Goal: Task Accomplishment & Management: Use online tool/utility

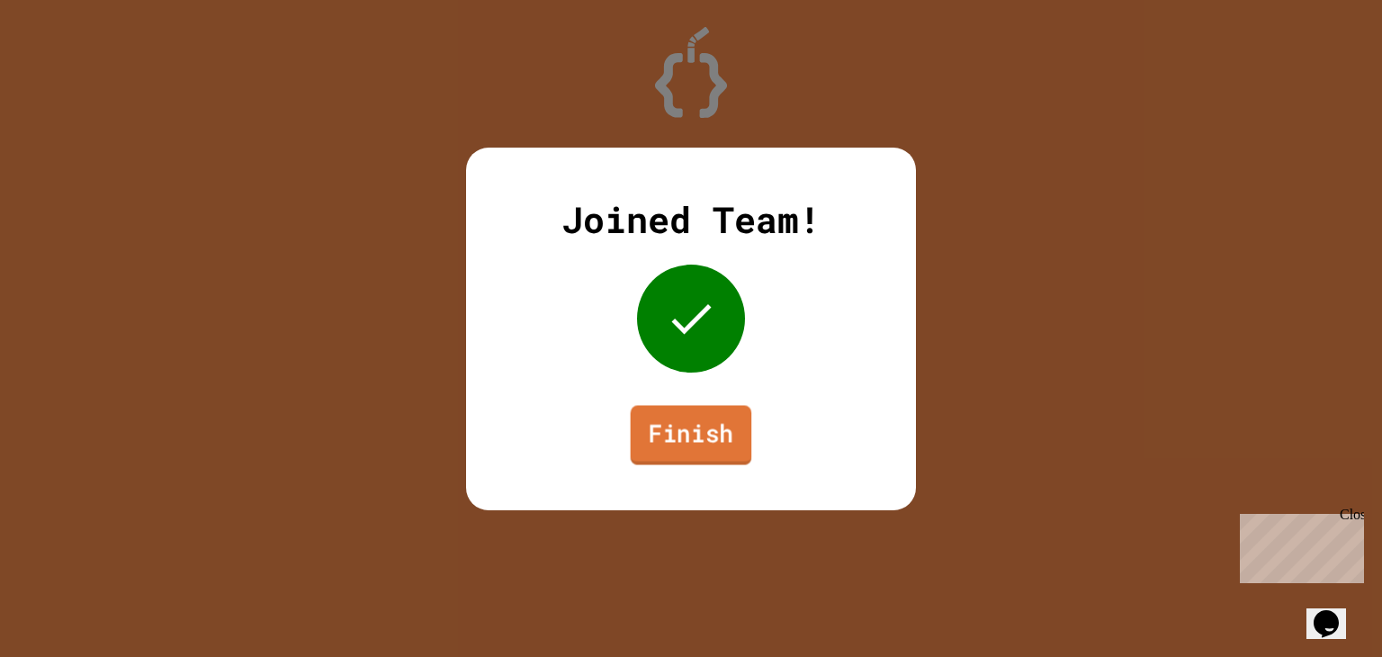
click at [667, 432] on link "Finish" at bounding box center [691, 434] width 121 height 59
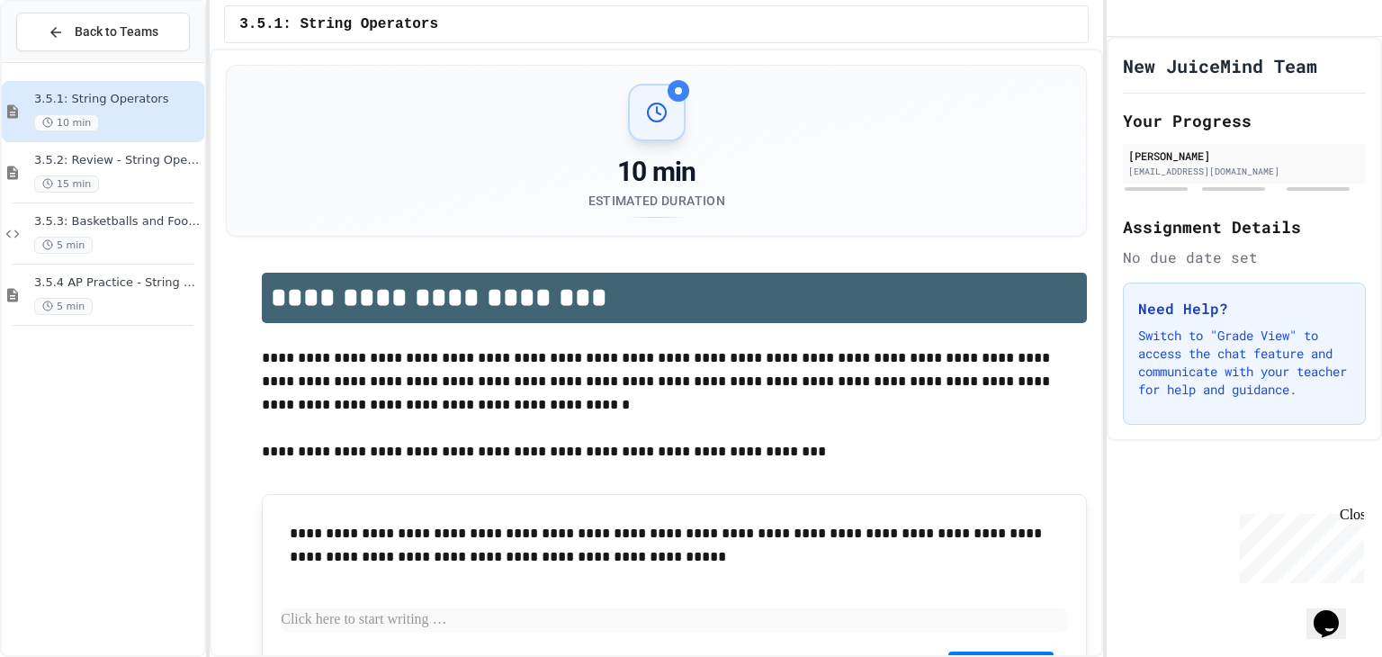
click at [1354, 513] on div "Close" at bounding box center [1350, 517] width 22 height 22
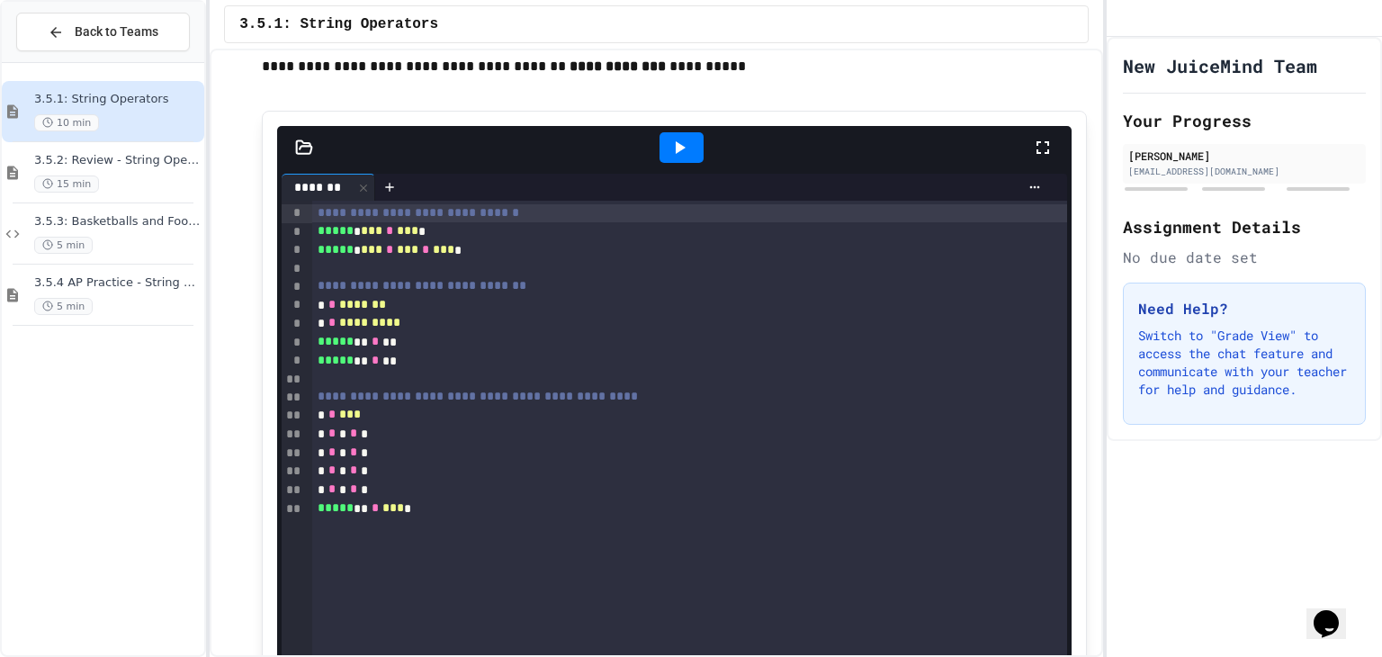
scroll to position [1179, 0]
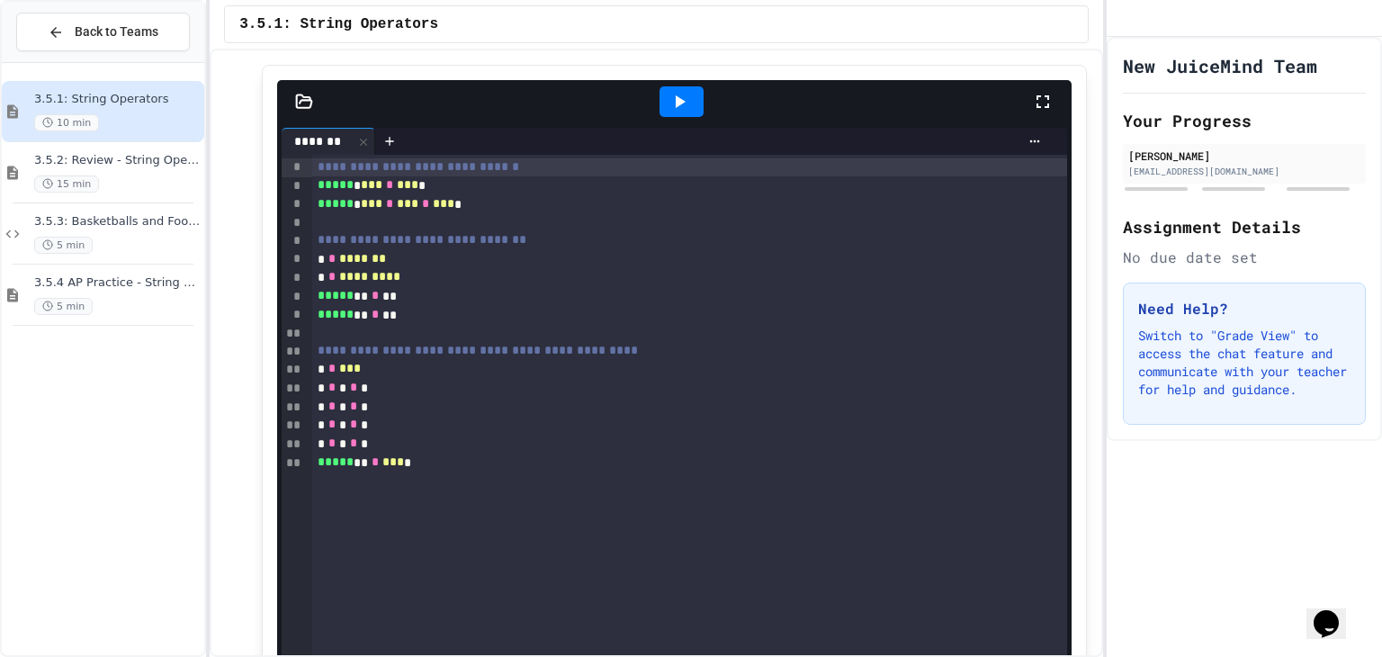
click at [694, 99] on div at bounding box center [681, 101] width 44 height 31
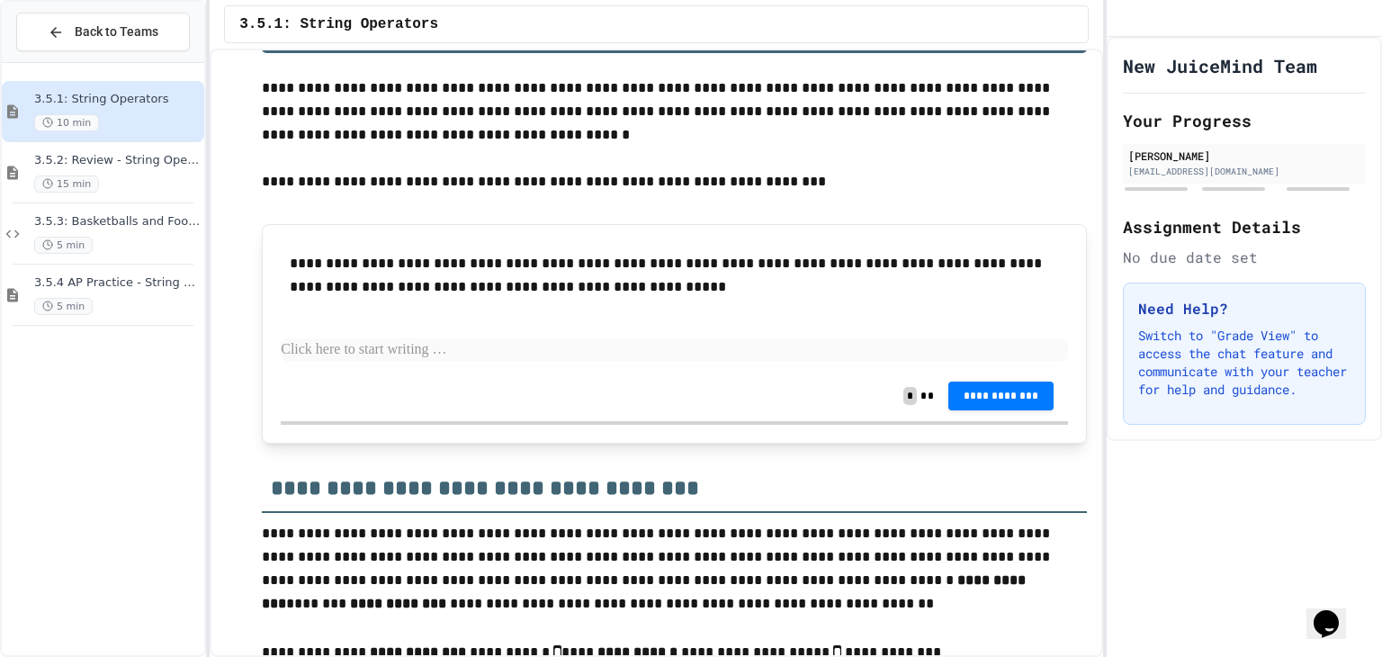
scroll to position [273, 0]
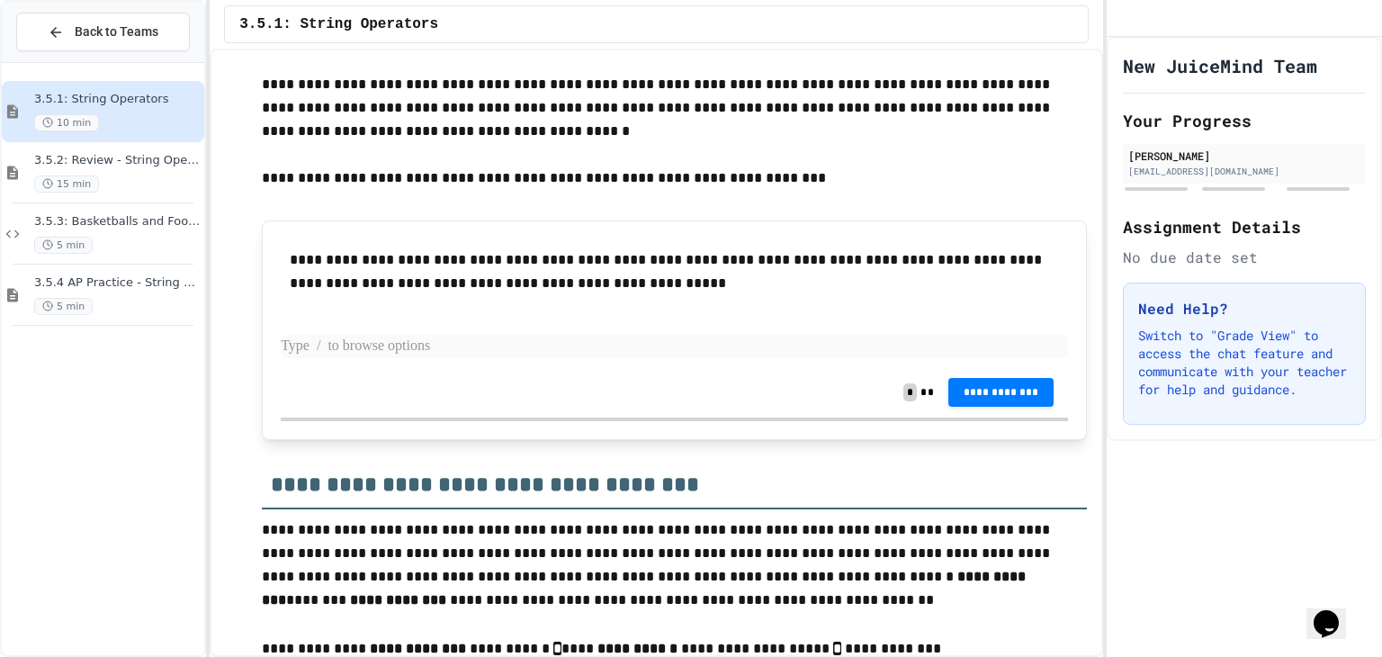
click at [658, 337] on p at bounding box center [674, 346] width 787 height 23
click at [811, 190] on p at bounding box center [674, 201] width 825 height 23
click at [728, 336] on p at bounding box center [674, 346] width 787 height 23
click at [1009, 387] on span "**********" at bounding box center [1001, 390] width 77 height 14
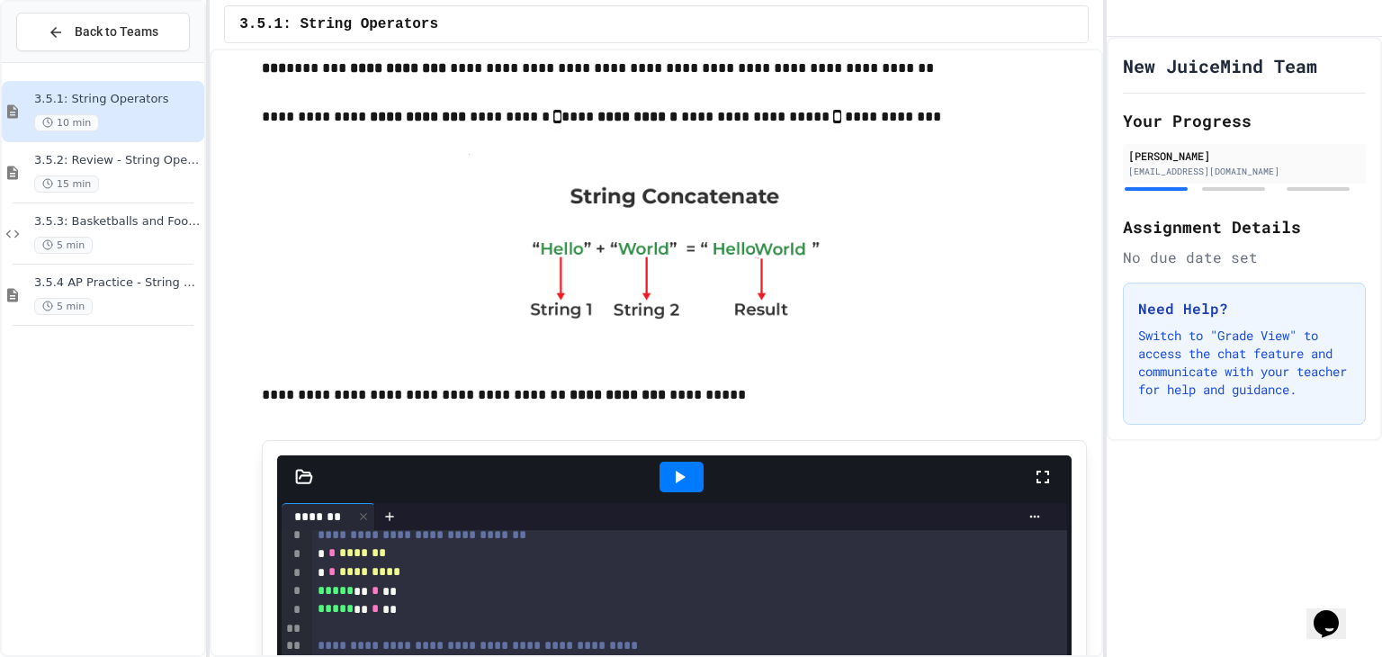
scroll to position [804, 0]
